Goal: Transaction & Acquisition: Book appointment/travel/reservation

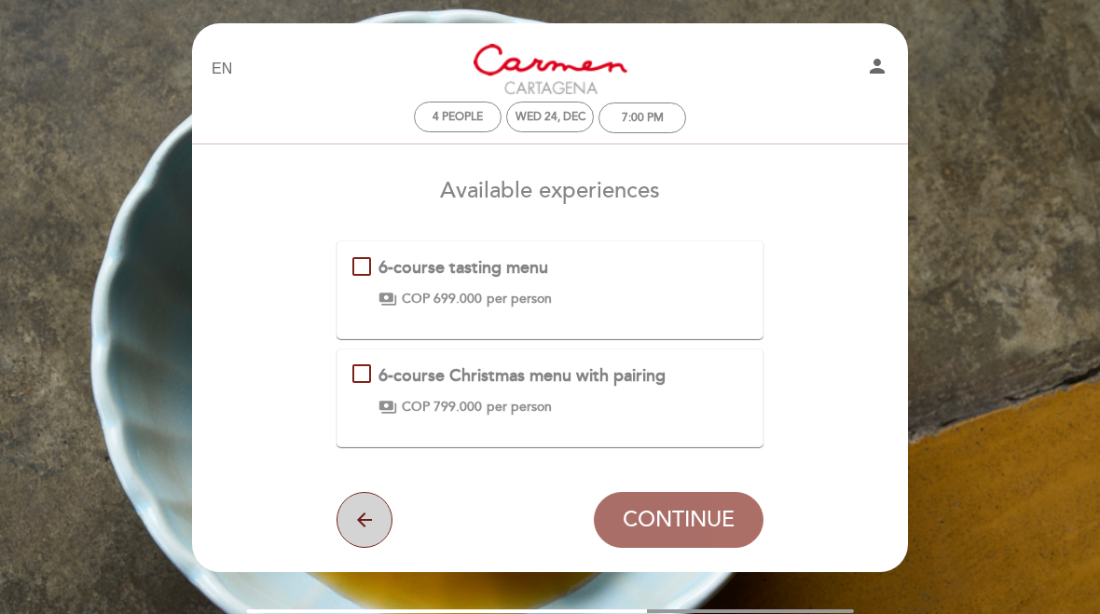
click at [367, 500] on button "arrow_back" at bounding box center [365, 520] width 56 height 56
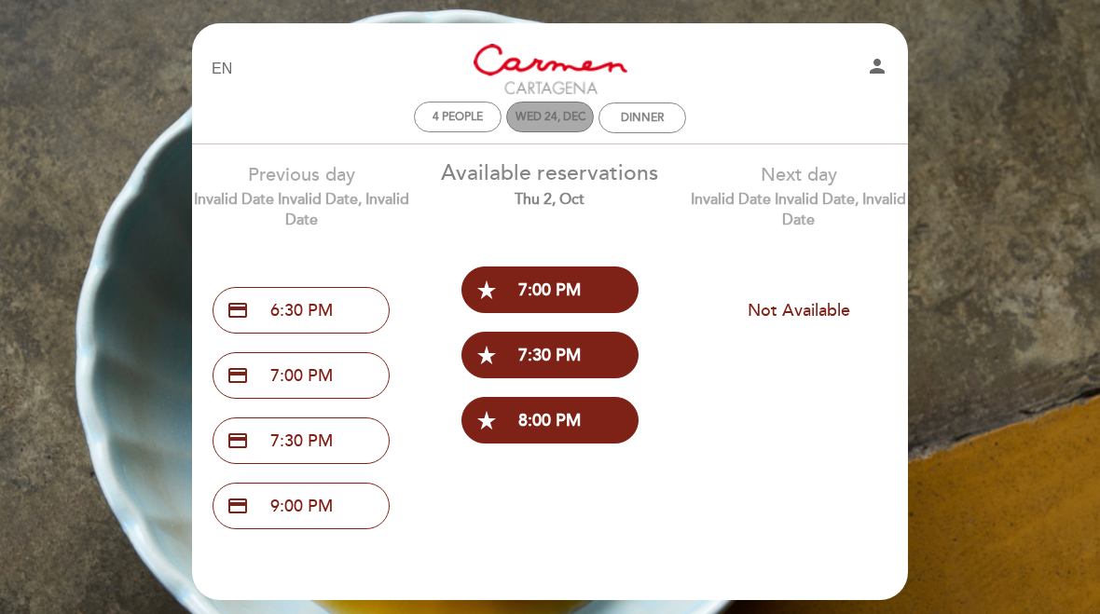
click at [577, 120] on div "Wed 24, Dec" at bounding box center [551, 117] width 70 height 14
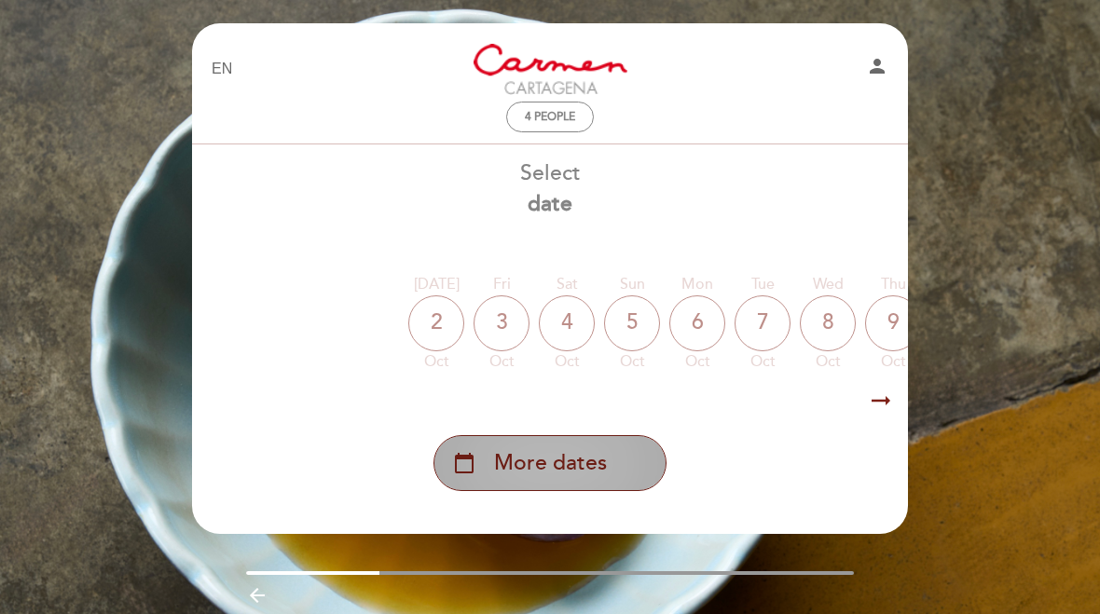
click at [595, 466] on span "More dates" at bounding box center [550, 463] width 113 height 31
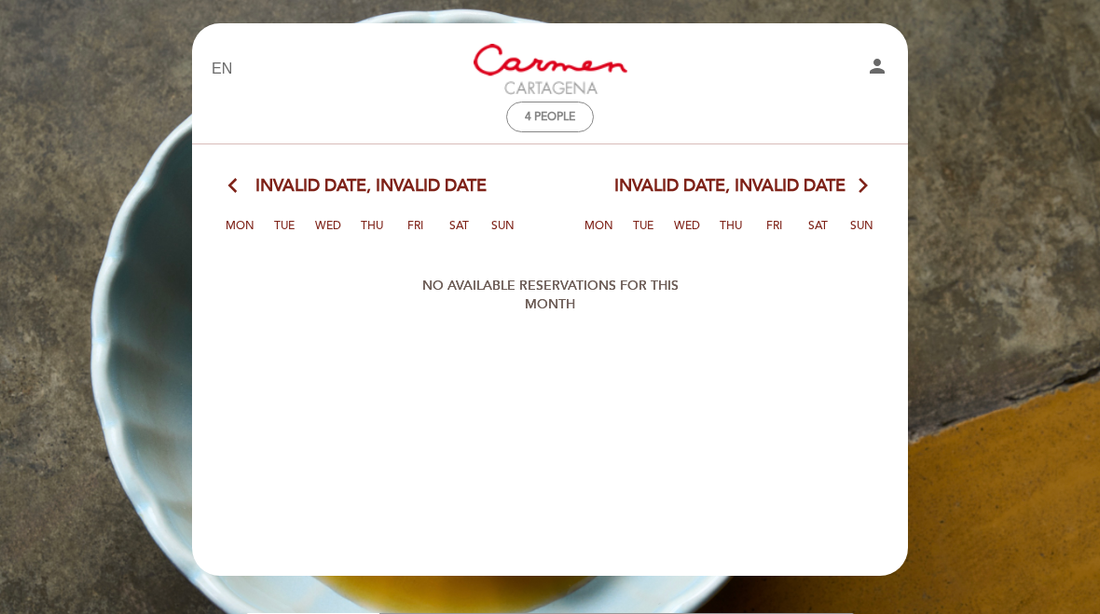
click at [695, 203] on div "Invalid date, Invalid date arrow_forward_ios Mon Tue Wed Thu Fri Sat [PERSON_NA…" at bounding box center [729, 212] width 359 height 77
click at [804, 200] on div "Invalid date, Invalid date arrow_forward_ios Mon Tue Wed Thu Fri Sat [PERSON_NA…" at bounding box center [729, 212] width 359 height 77
click at [450, 186] on span "Invalid date, Invalid date" at bounding box center [370, 186] width 231 height 24
click at [561, 131] on div "4 people" at bounding box center [550, 117] width 88 height 31
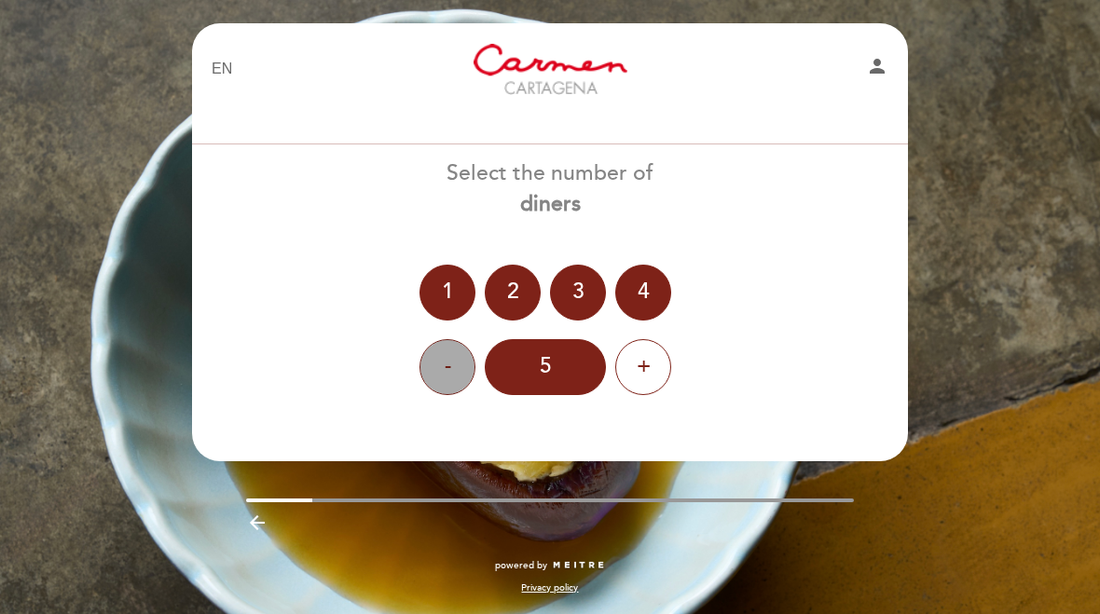
click at [450, 370] on div "-" at bounding box center [448, 367] width 56 height 56
click at [652, 292] on div "4" at bounding box center [643, 293] width 56 height 56
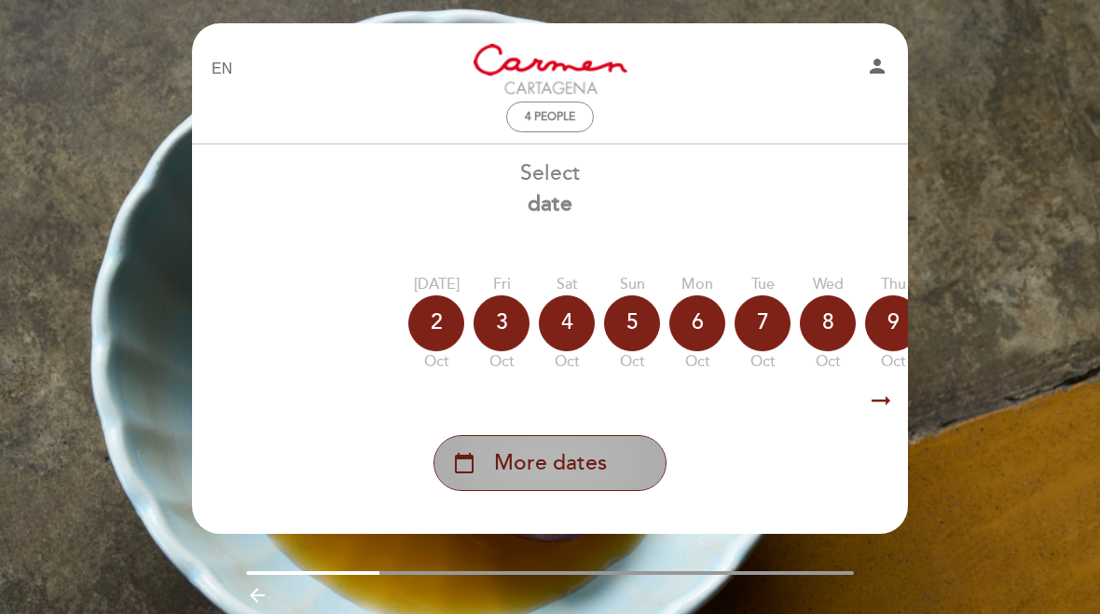
click at [602, 472] on span "More dates" at bounding box center [550, 463] width 113 height 31
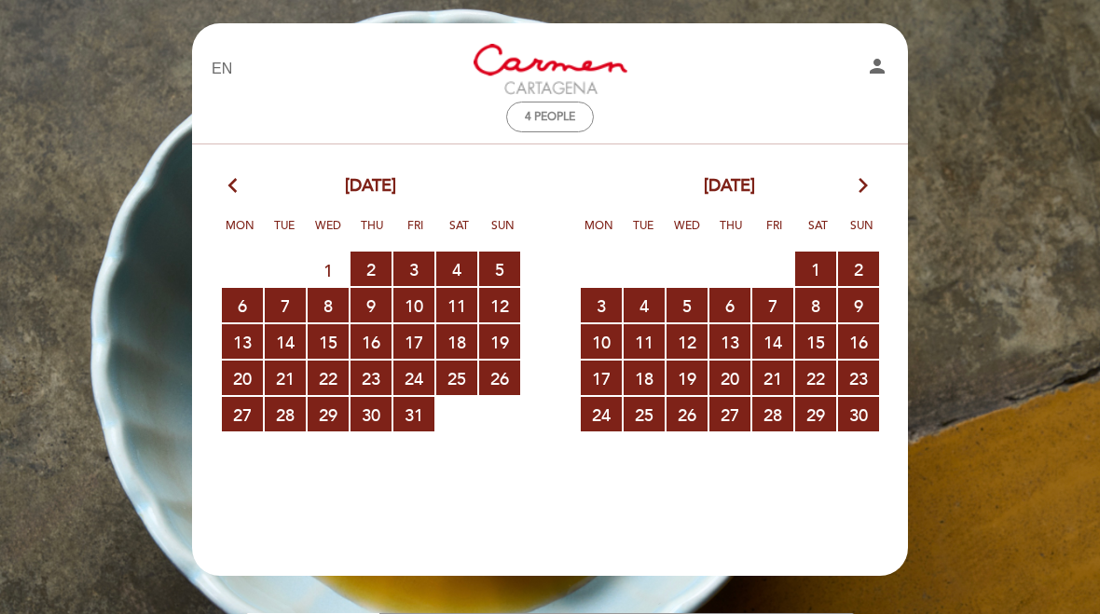
click at [855, 197] on icon "arrow_forward_ios" at bounding box center [863, 186] width 17 height 24
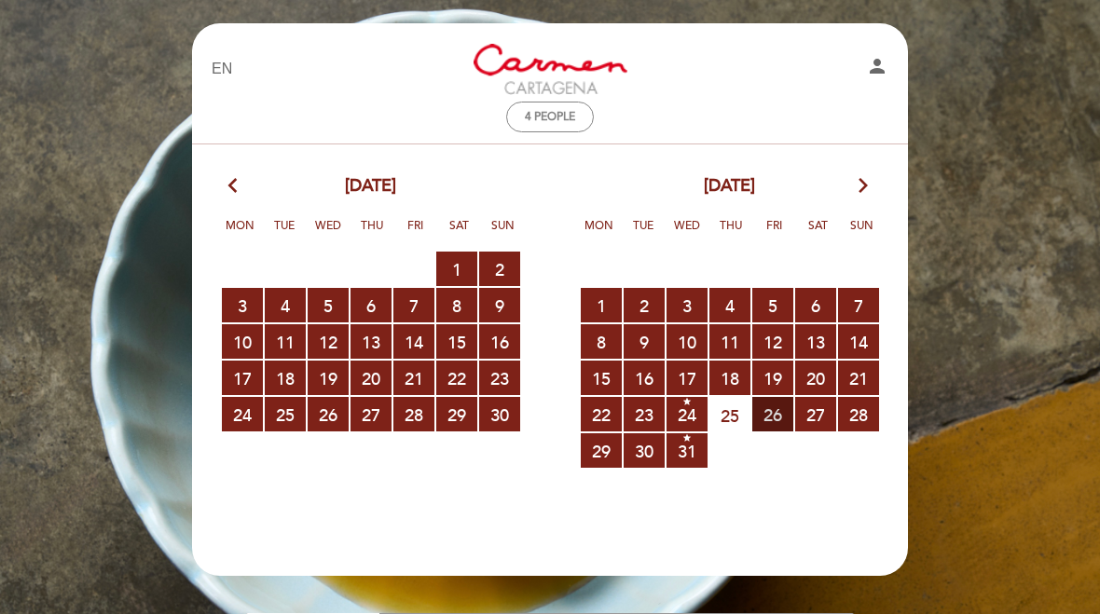
click at [774, 414] on span "26 RESERVATIONS AVAILABLE" at bounding box center [772, 414] width 41 height 34
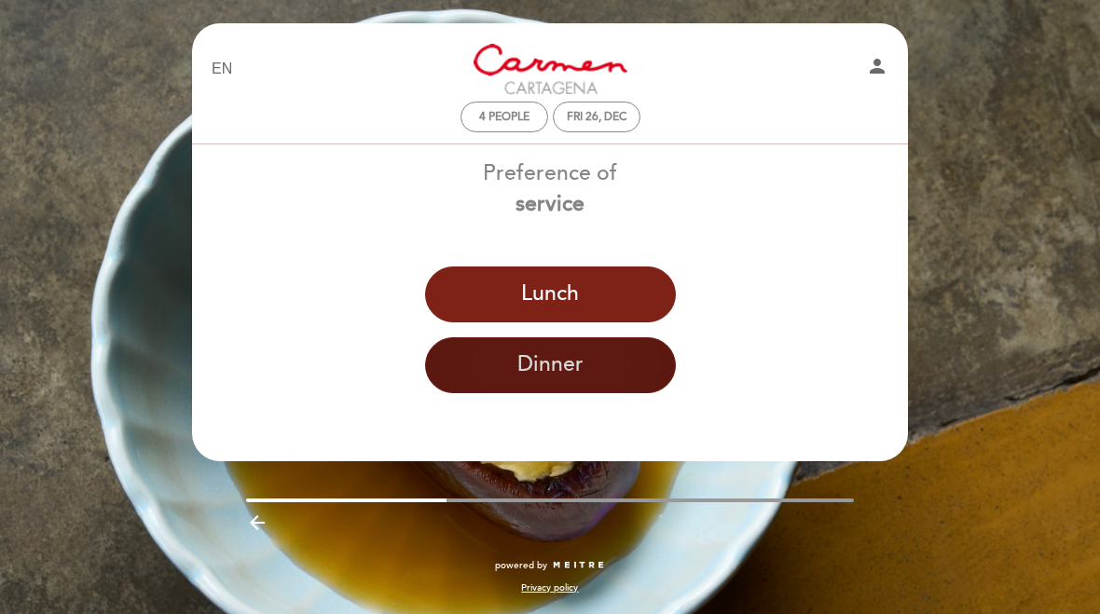
click at [626, 376] on button "Dinner" at bounding box center [550, 366] width 251 height 56
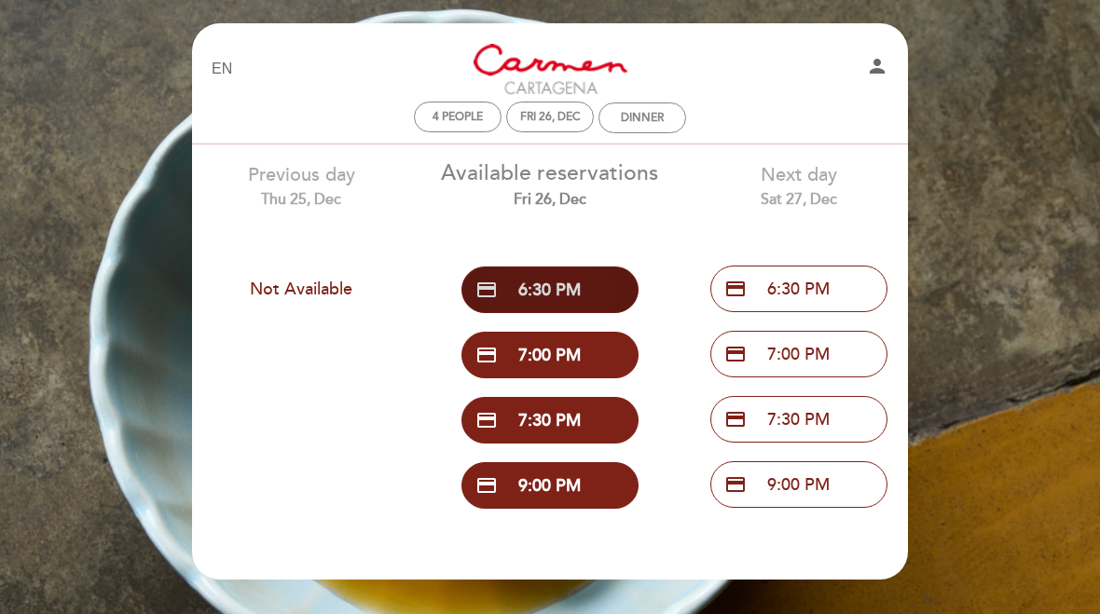
click at [611, 294] on button "credit_card 6:30 PM" at bounding box center [550, 290] width 177 height 47
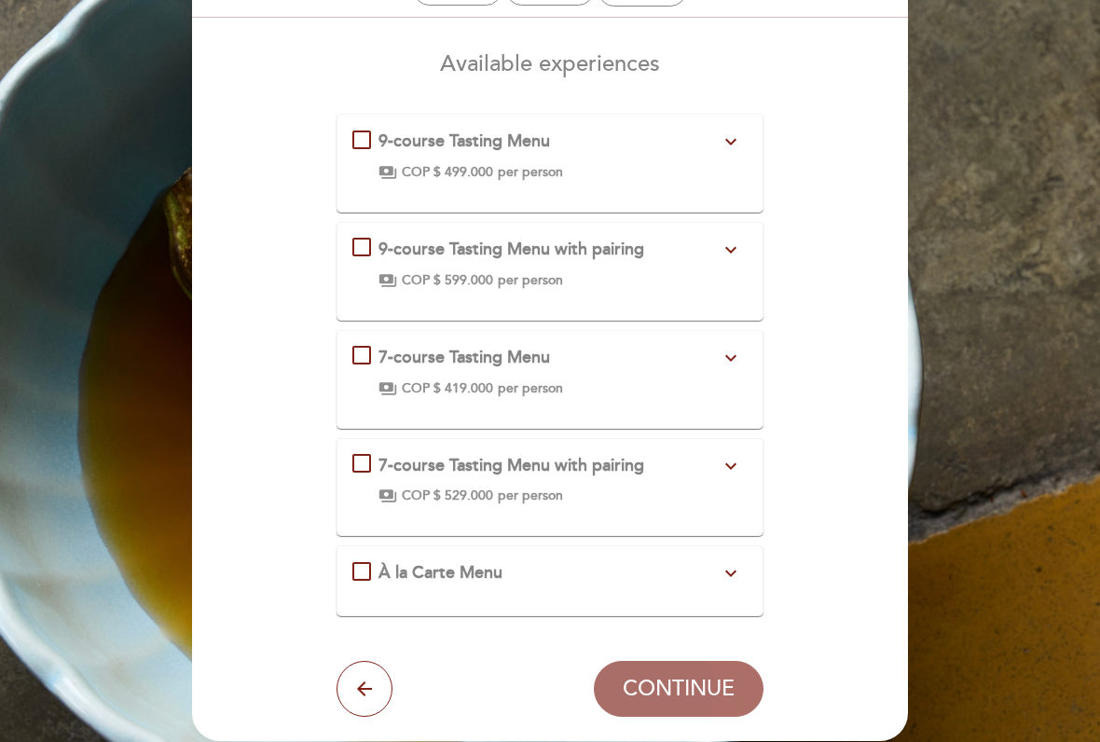
scroll to position [152, 0]
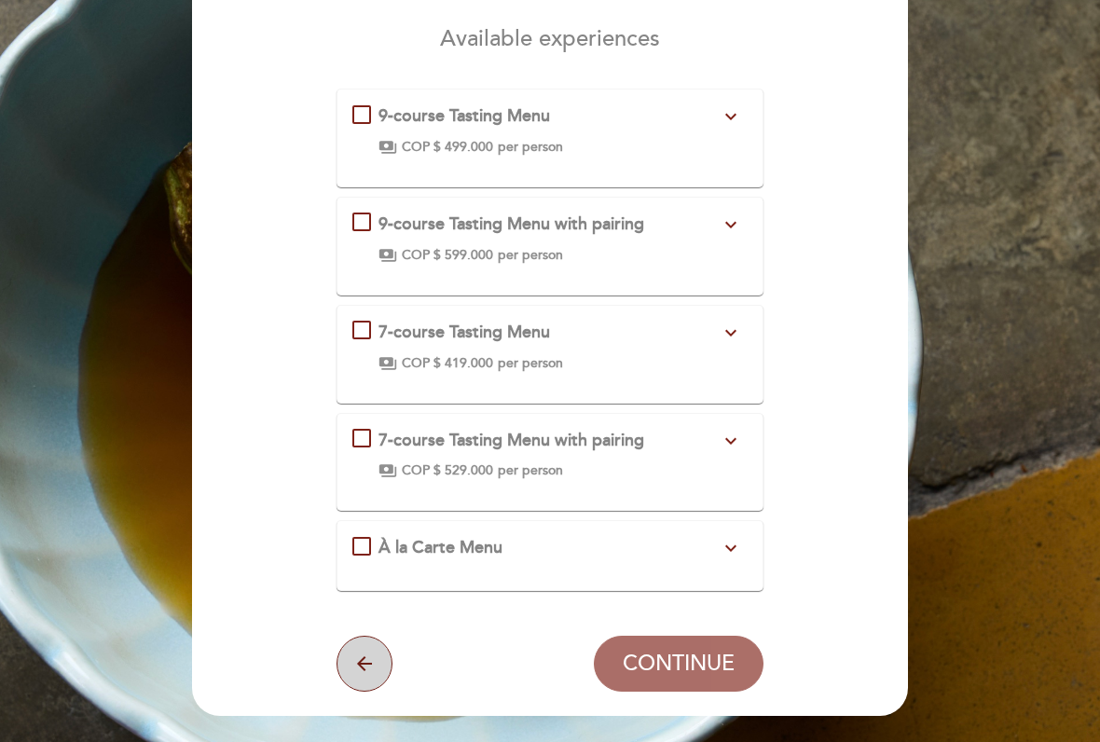
click at [369, 613] on icon "arrow_back" at bounding box center [364, 664] width 22 height 22
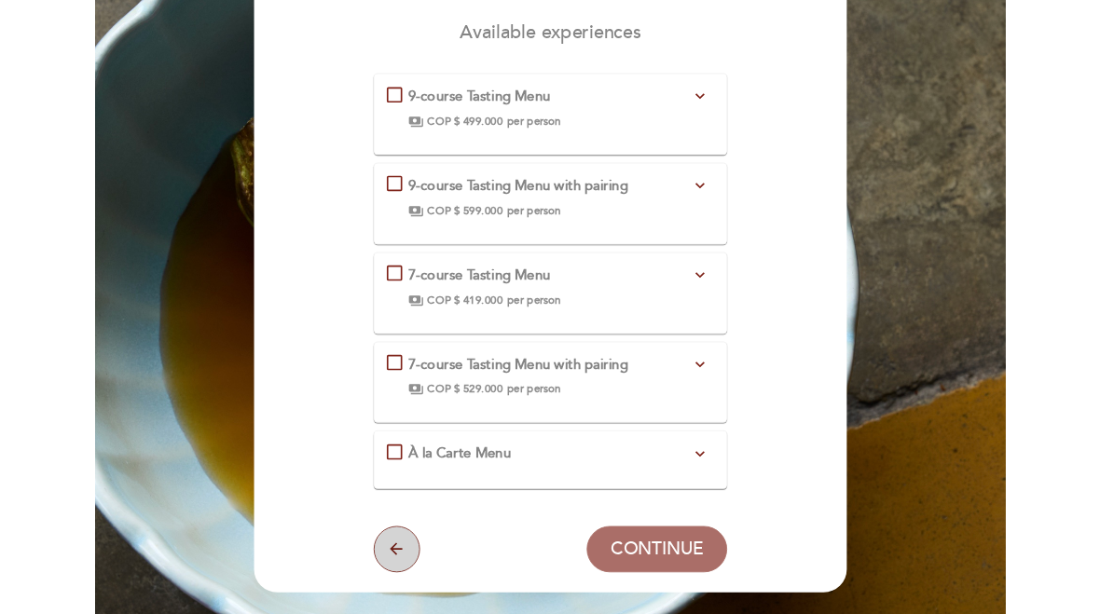
scroll to position [0, 0]
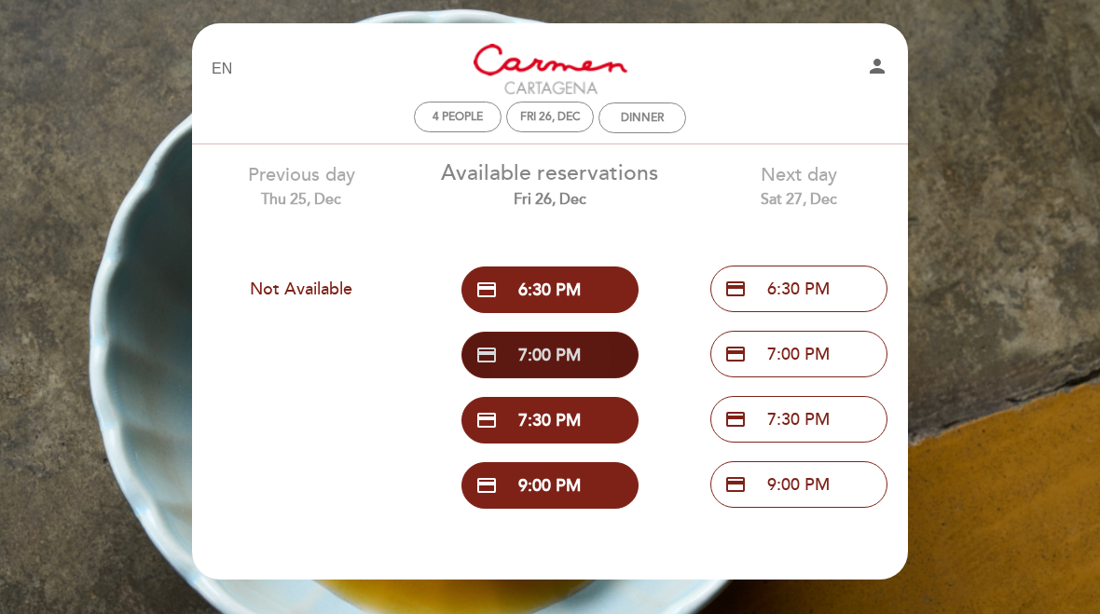
click at [597, 361] on button "credit_card 7:00 PM" at bounding box center [550, 355] width 177 height 47
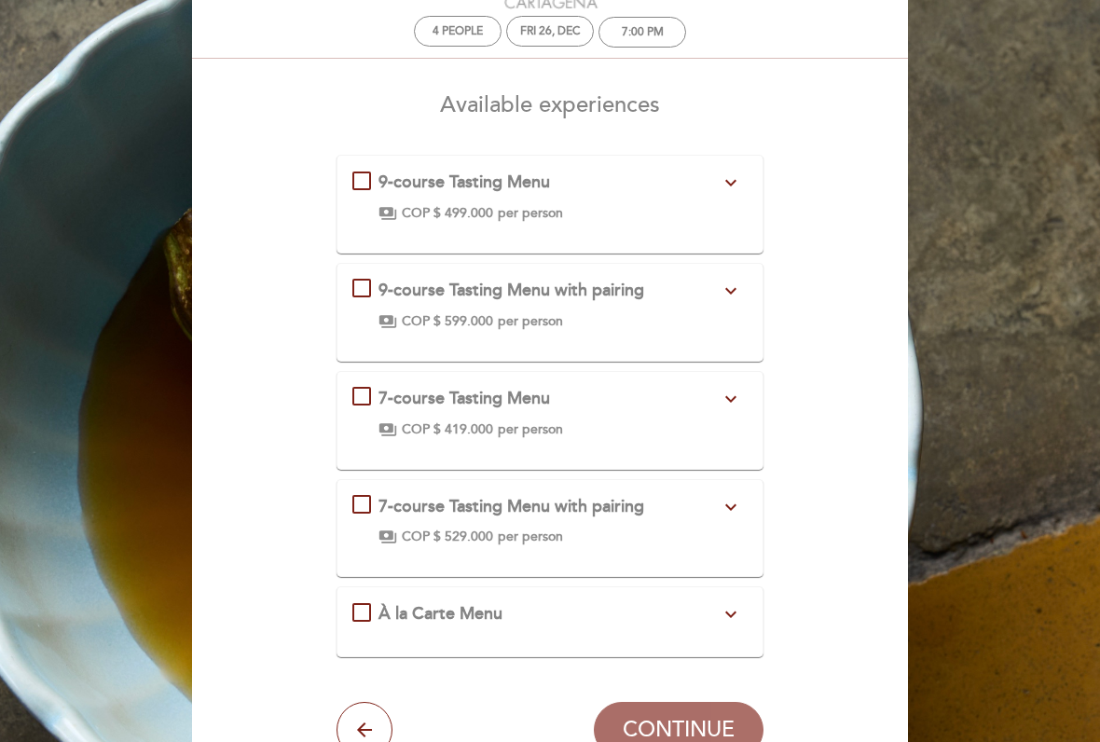
click at [558, 613] on div "À la Carte Menu expand_more" at bounding box center [550, 614] width 342 height 24
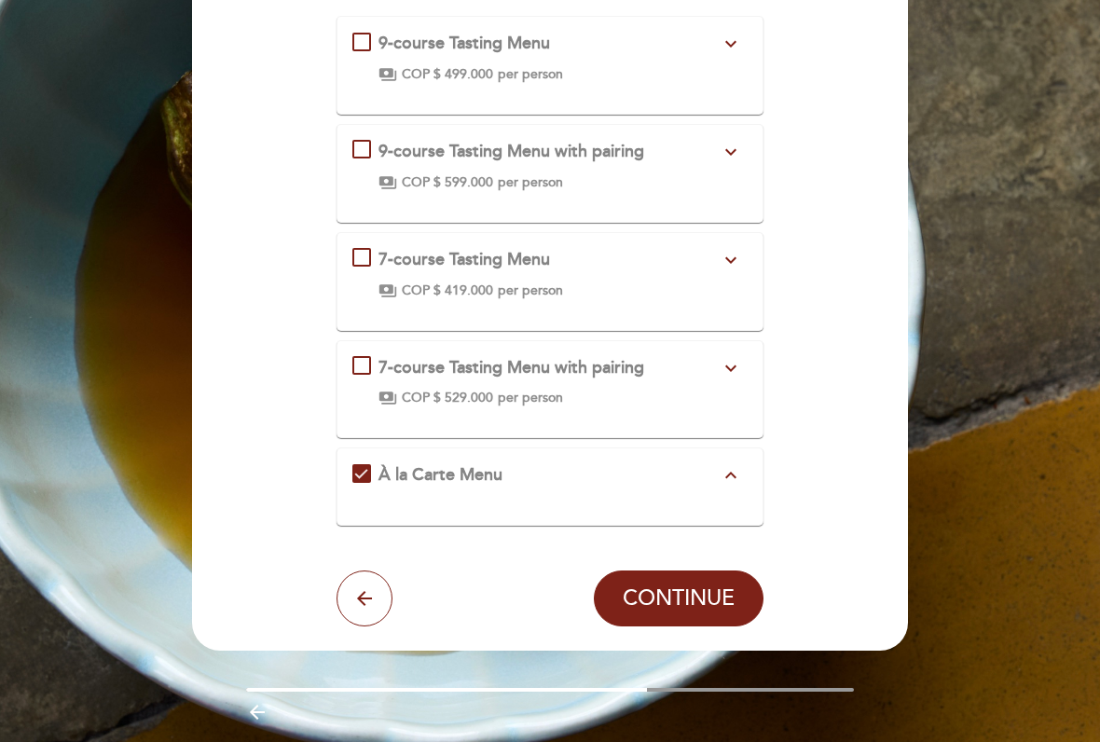
scroll to position [227, 0]
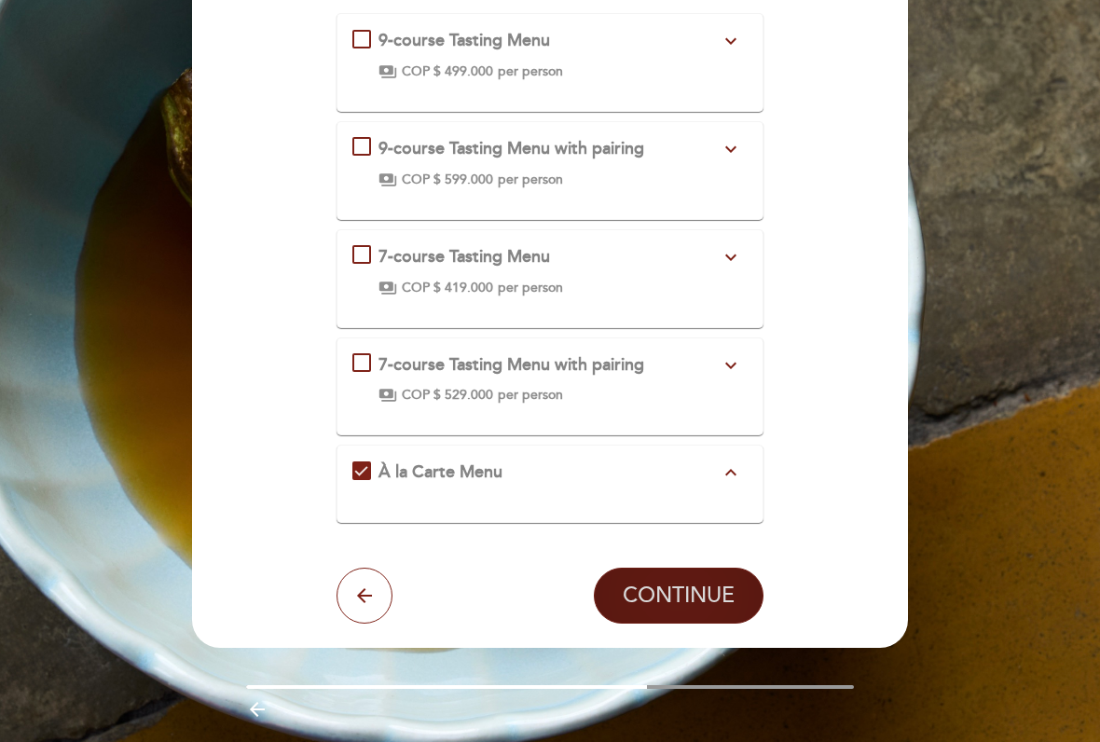
click at [711, 593] on span "CONTINUE" at bounding box center [679, 597] width 112 height 26
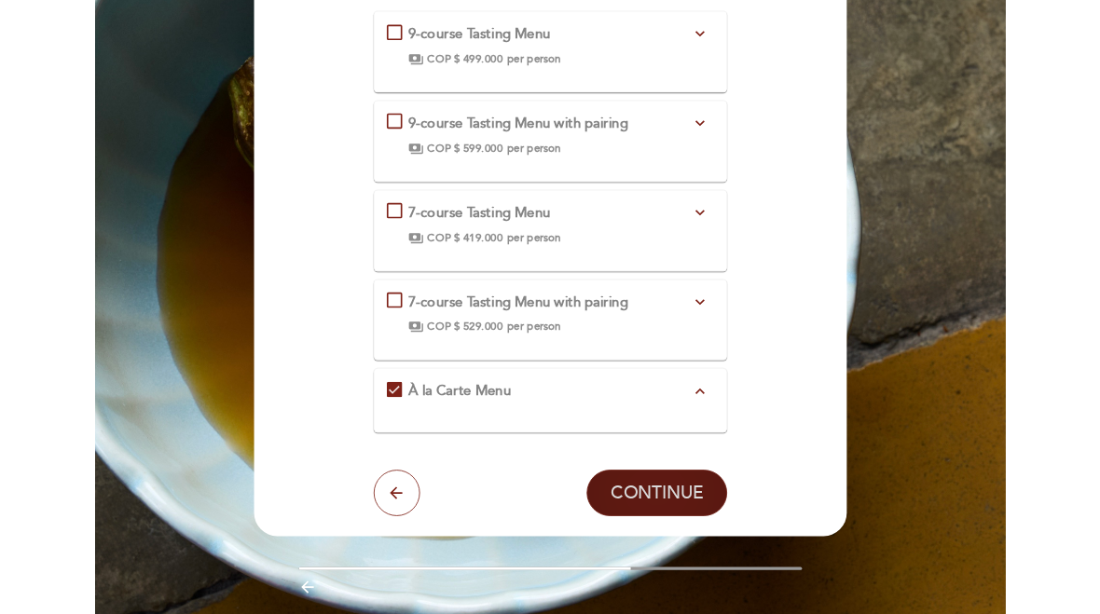
scroll to position [0, 0]
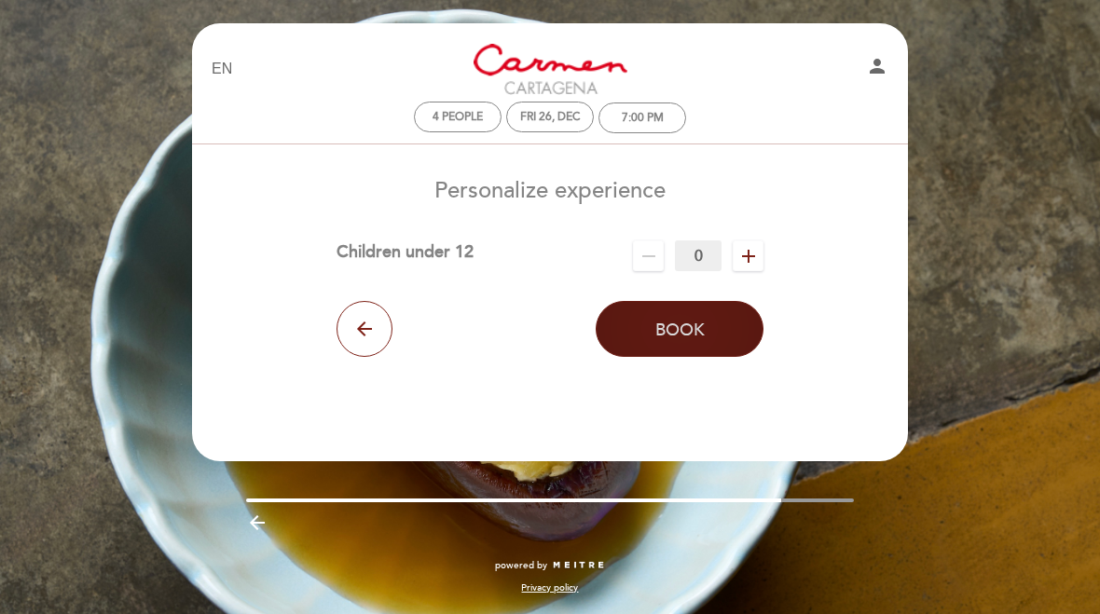
click at [719, 333] on button "Book" at bounding box center [680, 329] width 168 height 56
